Goal: Information Seeking & Learning: Learn about a topic

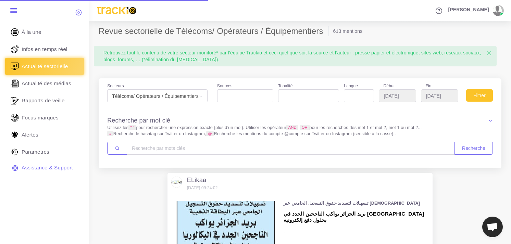
select select
click at [53, 54] on link "Infos en temps réel" at bounding box center [44, 49] width 79 height 17
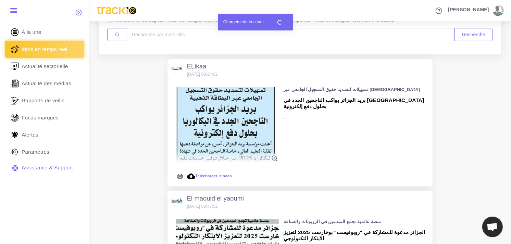
scroll to position [114, 0]
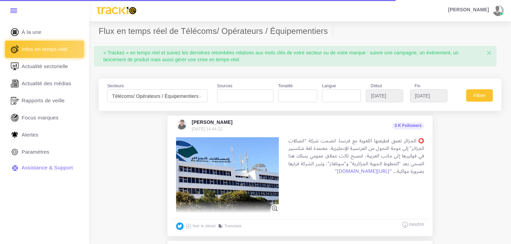
select select
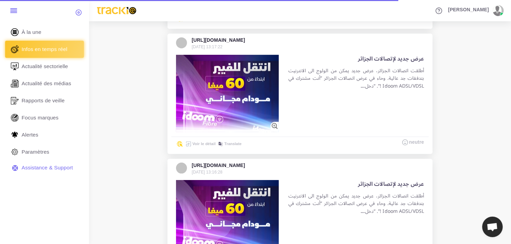
scroll to position [1978, 0]
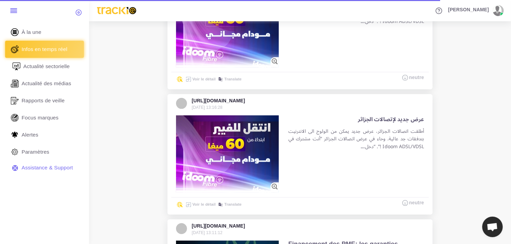
click at [61, 68] on span "Actualité sectorielle" at bounding box center [46, 67] width 47 height 8
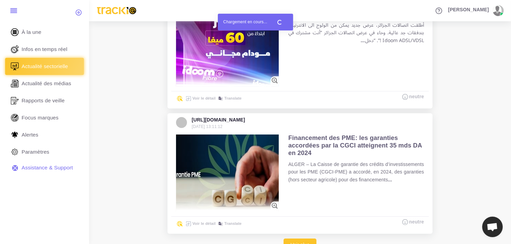
scroll to position [2092, 0]
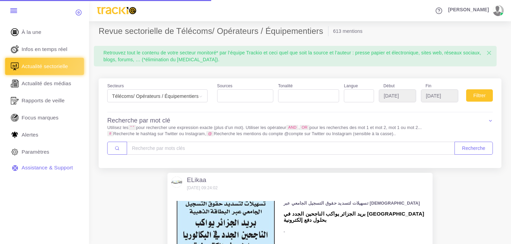
select select
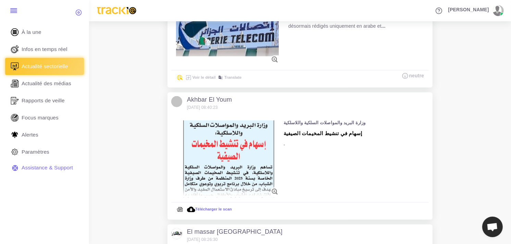
scroll to position [570, 0]
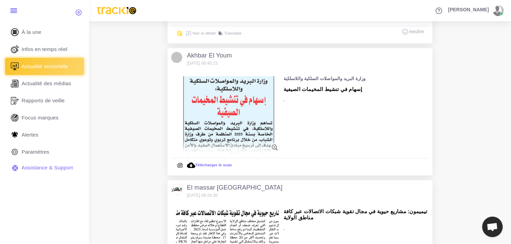
click at [265, 86] on img at bounding box center [227, 114] width 103 height 77
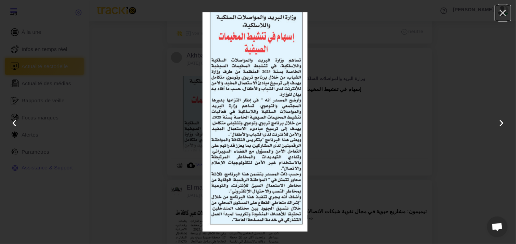
click at [506, 13] on button "×" at bounding box center [503, 12] width 15 height 15
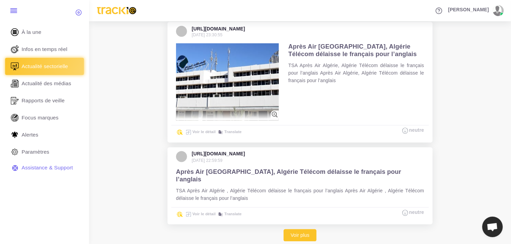
scroll to position [1124, 0]
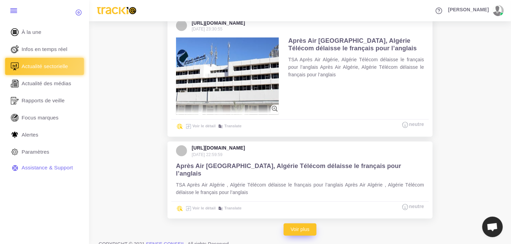
click at [295, 224] on link "Voir plus" at bounding box center [300, 230] width 33 height 12
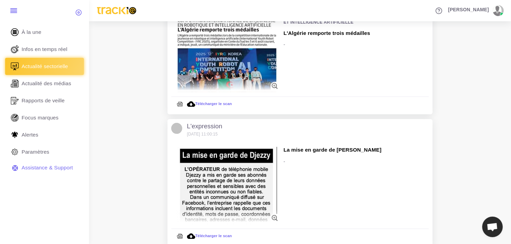
scroll to position [2000, 0]
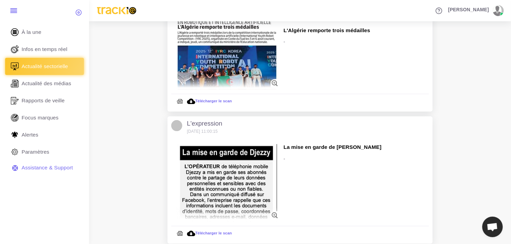
click at [249, 166] on img at bounding box center [227, 182] width 103 height 77
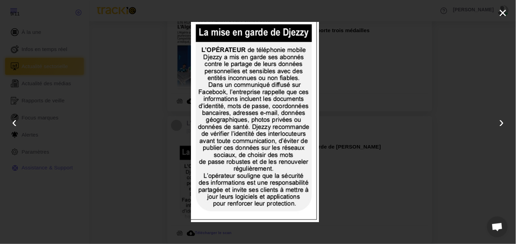
click at [338, 158] on div "× ‹ › 9 / 11" at bounding box center [258, 122] width 516 height 244
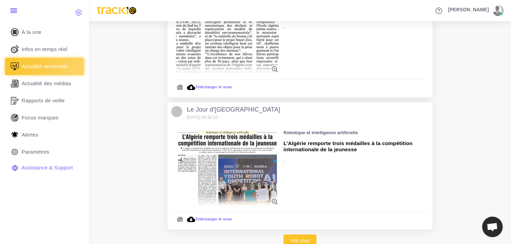
scroll to position [2280, 0]
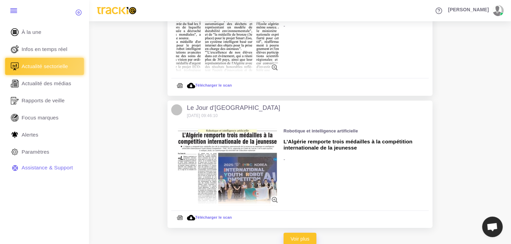
click at [294, 233] on link "Voir plus" at bounding box center [300, 239] width 33 height 12
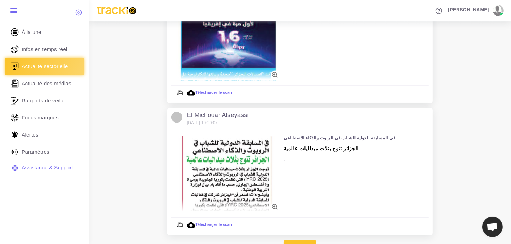
scroll to position [3516, 0]
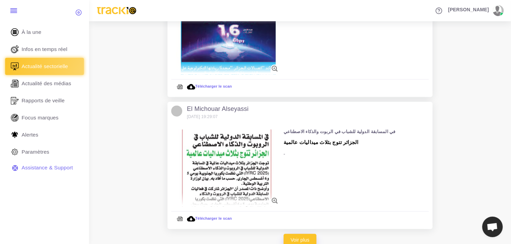
click at [293, 234] on link "Voir plus" at bounding box center [300, 240] width 33 height 12
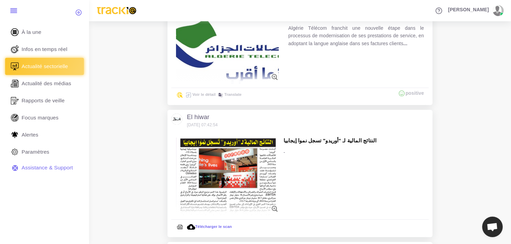
scroll to position [4277, 0]
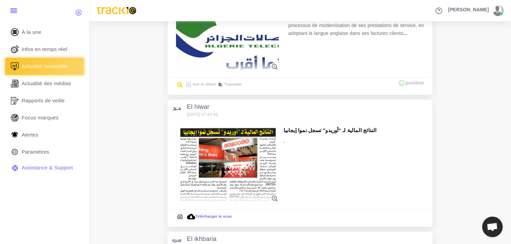
click at [256, 147] on img at bounding box center [227, 165] width 103 height 77
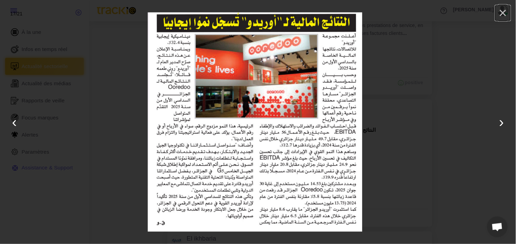
click at [506, 11] on button "×" at bounding box center [503, 12] width 15 height 15
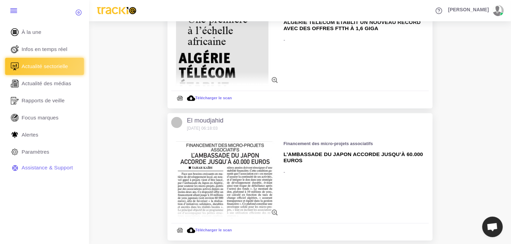
scroll to position [4803, 0]
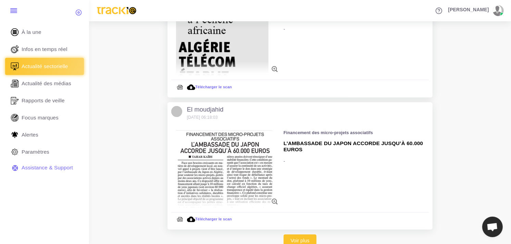
click at [208, 136] on img at bounding box center [227, 168] width 103 height 77
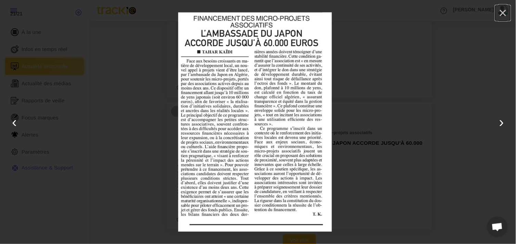
click at [508, 12] on button "×" at bounding box center [503, 12] width 15 height 15
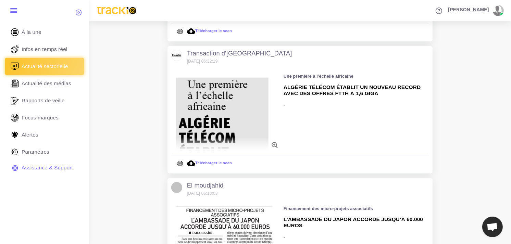
scroll to position [4803, 0]
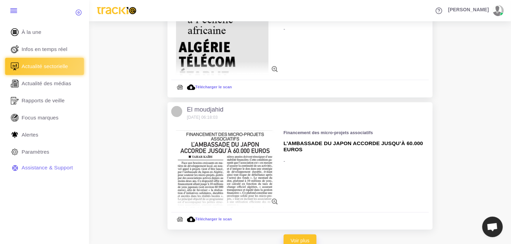
click at [307, 235] on link "Voir plus" at bounding box center [300, 241] width 33 height 12
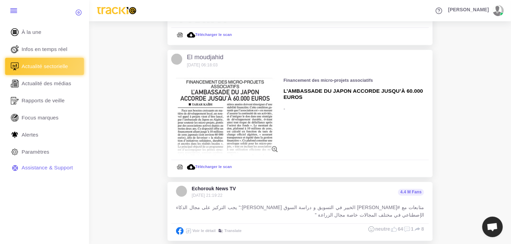
scroll to position [4955, 0]
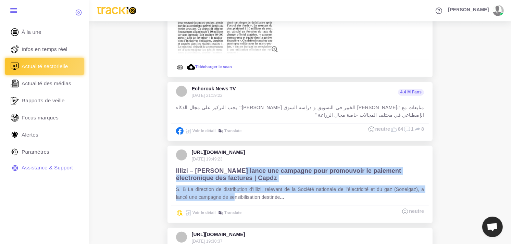
click at [235, 183] on div "Illizi – [PERSON_NAME] lance une campagne pour promouvoir le paiement électroni…" at bounding box center [299, 184] width 257 height 43
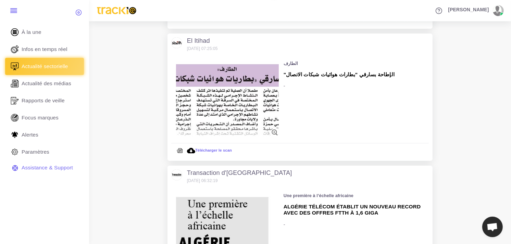
scroll to position [4651, 0]
